Goal: Information Seeking & Learning: Learn about a topic

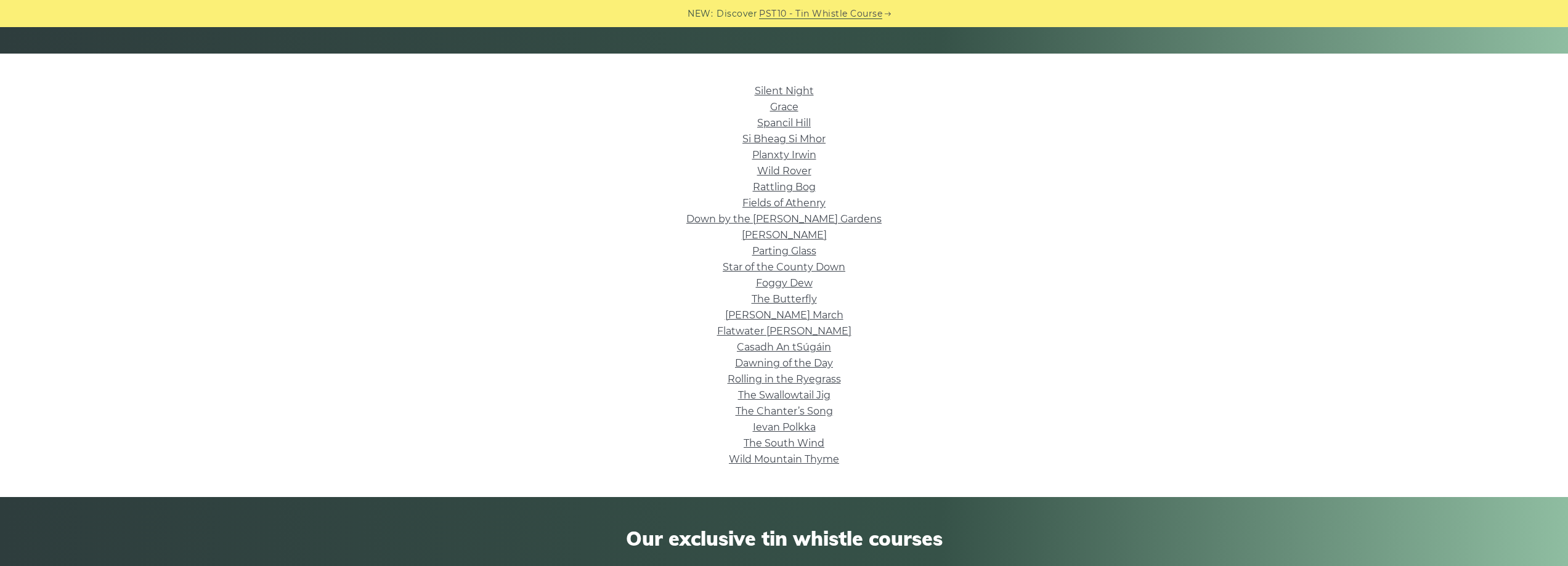
scroll to position [308, 0]
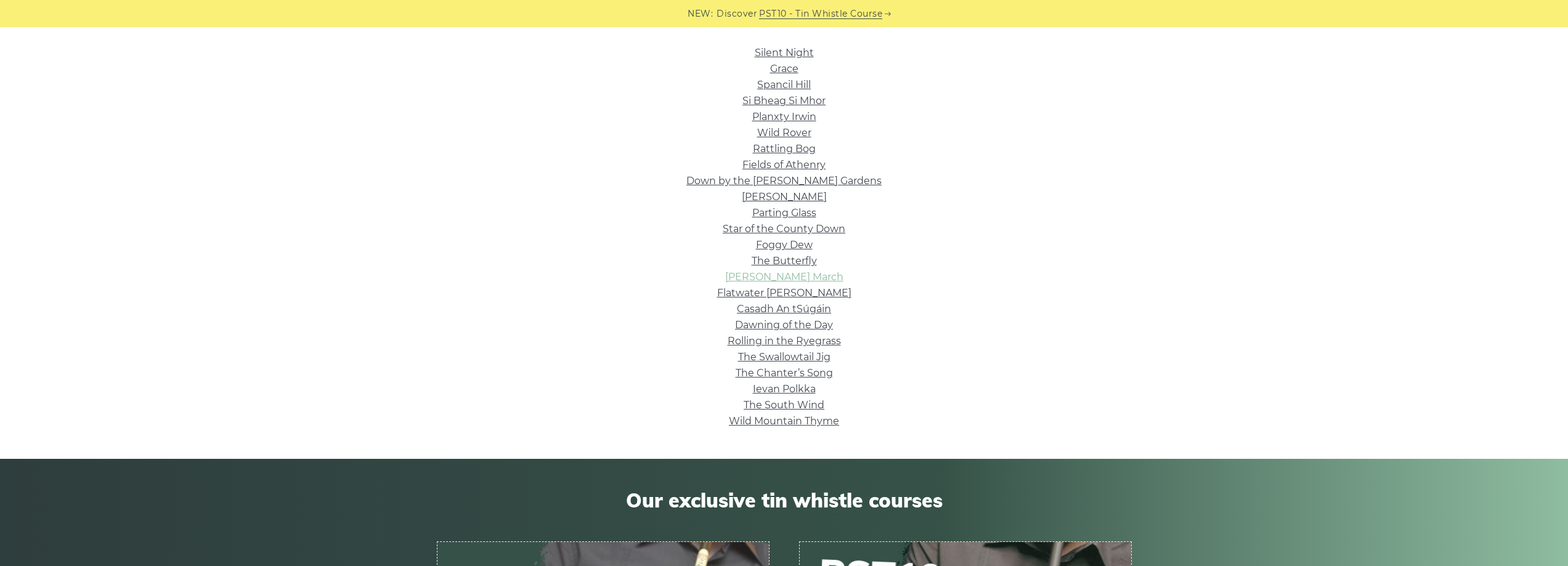
click at [799, 280] on link "Brian Boru’s March" at bounding box center [784, 276] width 118 height 12
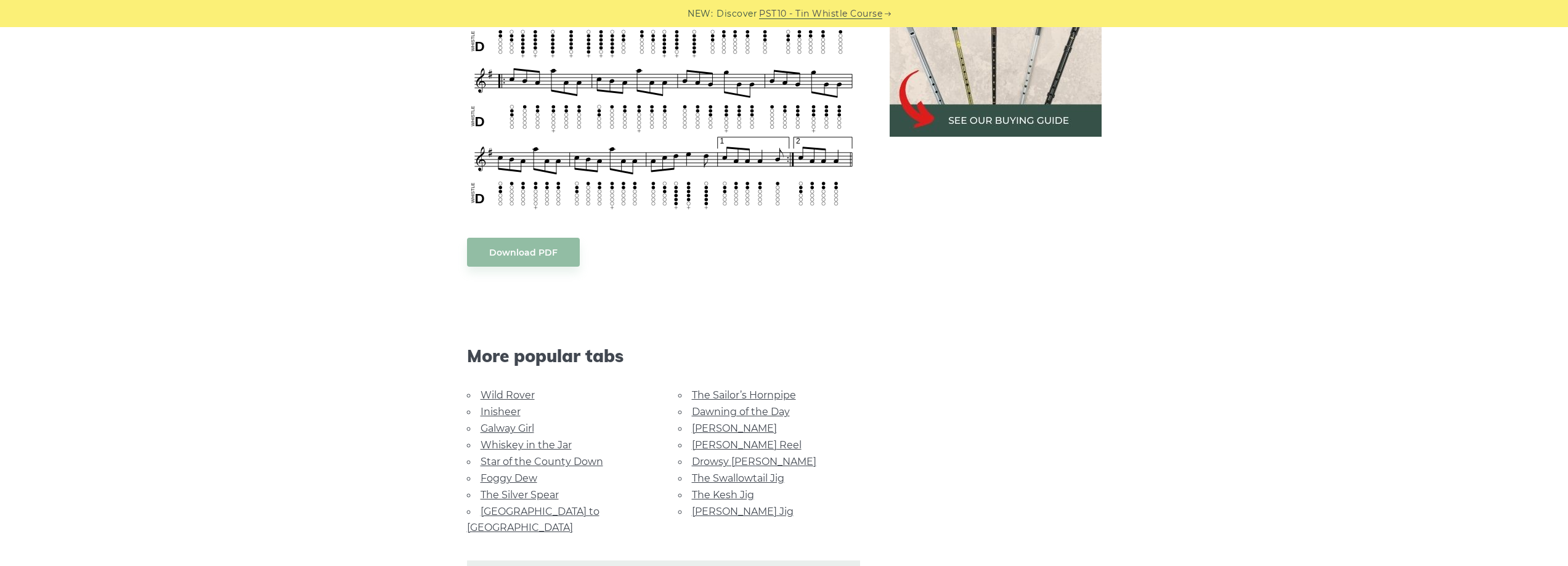
scroll to position [677, 0]
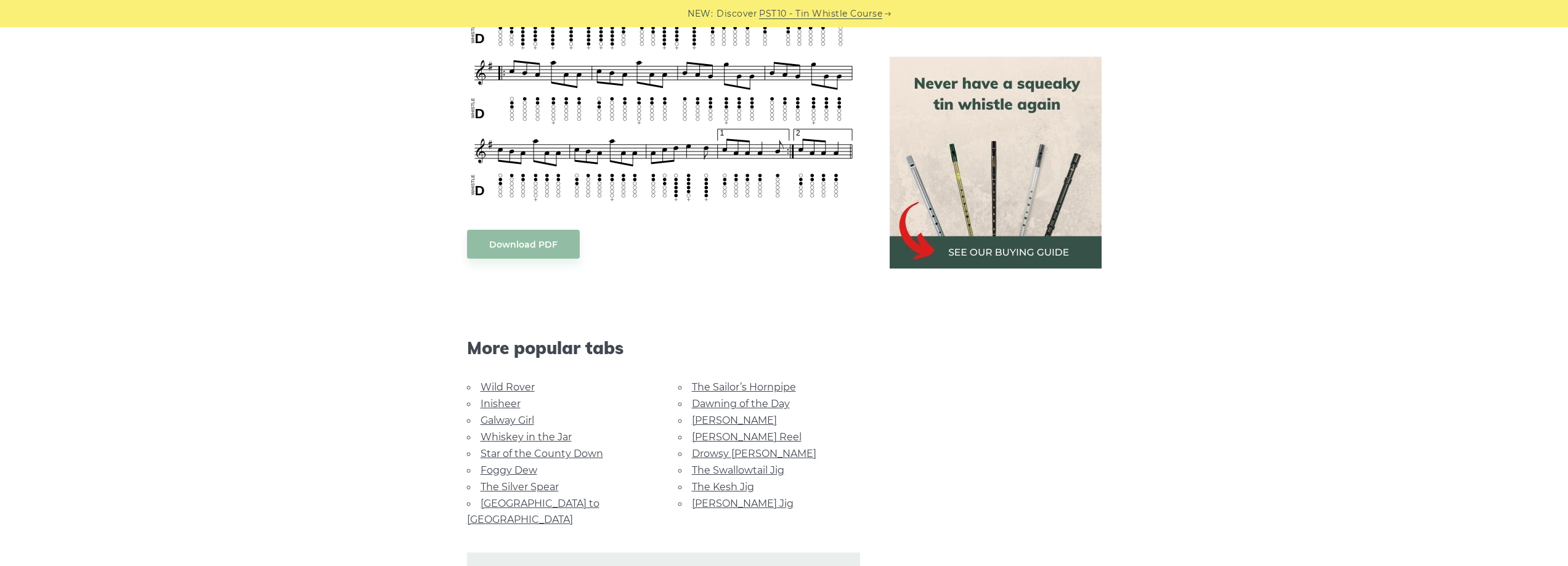
click at [545, 437] on link "Whiskey in the Jar" at bounding box center [526, 437] width 91 height 12
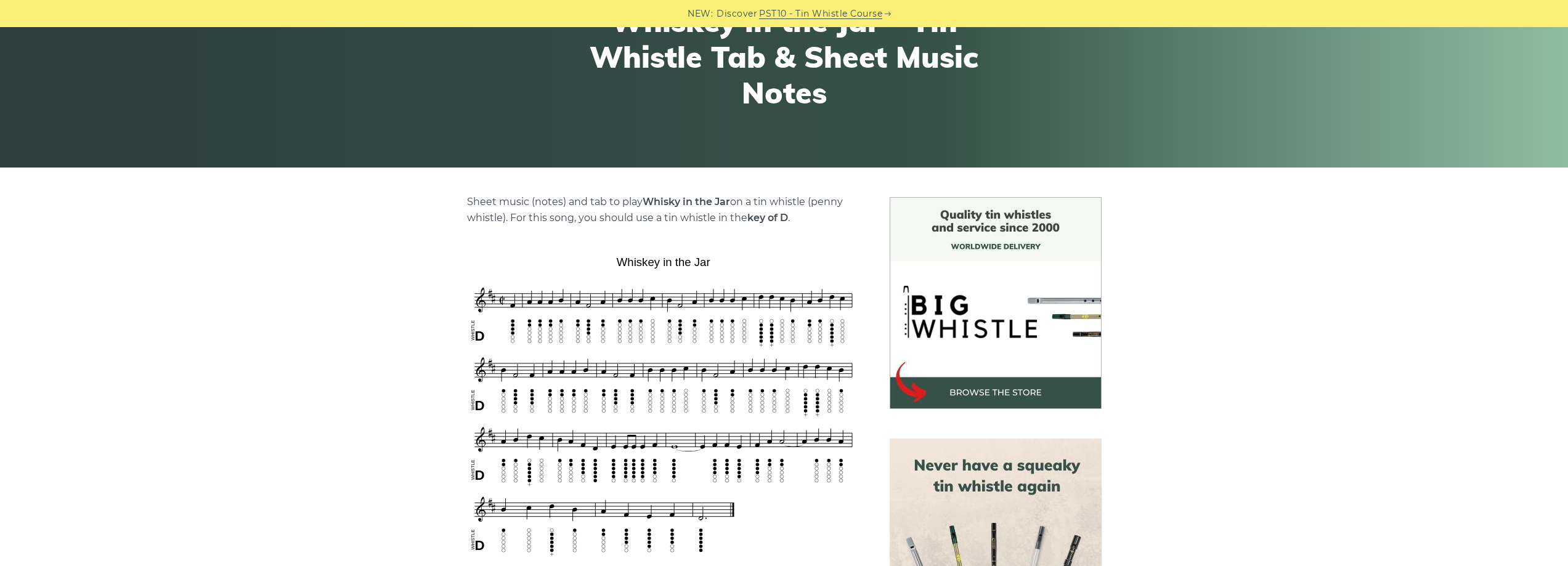
scroll to position [185, 0]
